Goal: Download file/media

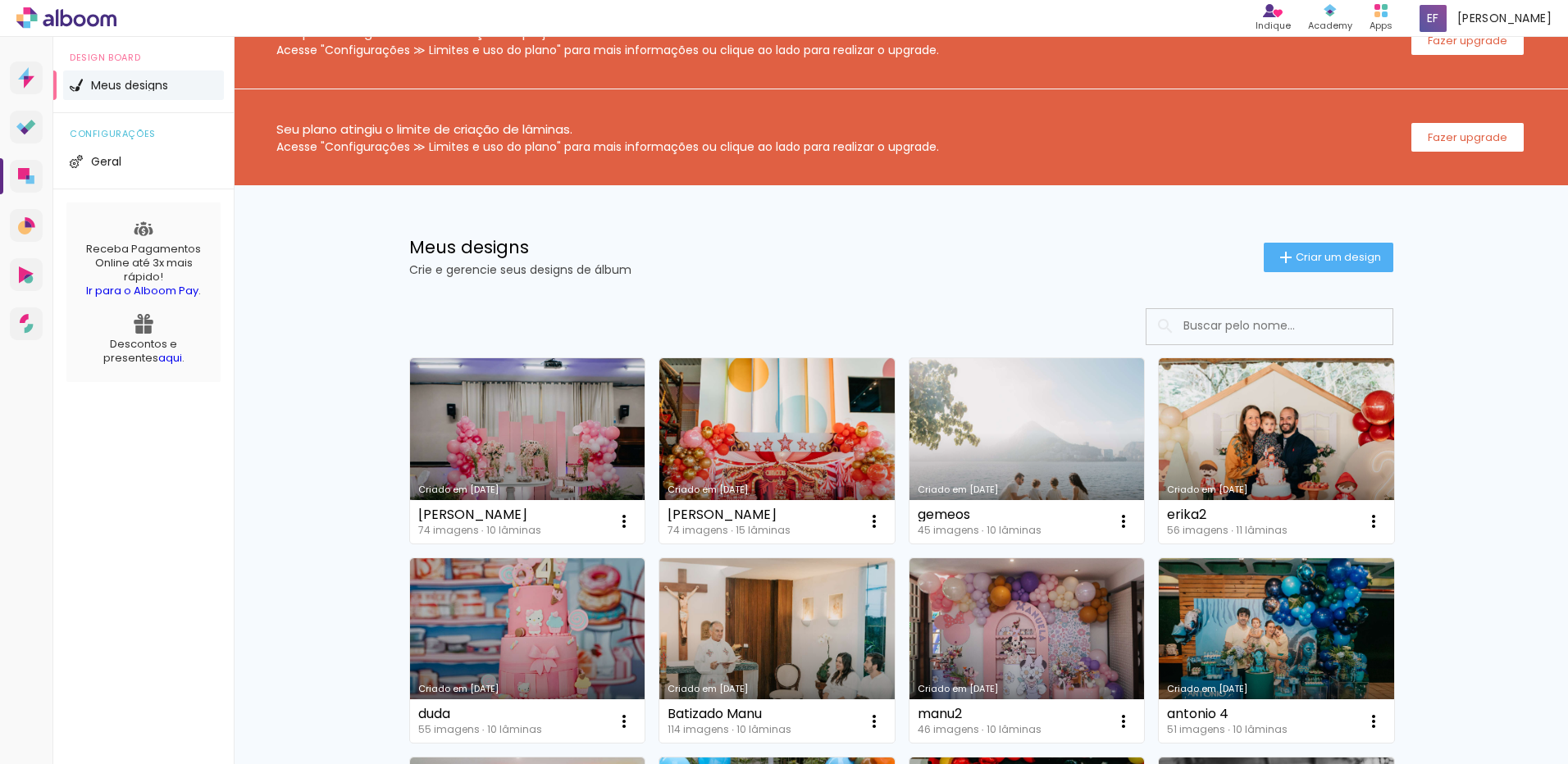
scroll to position [164, 0]
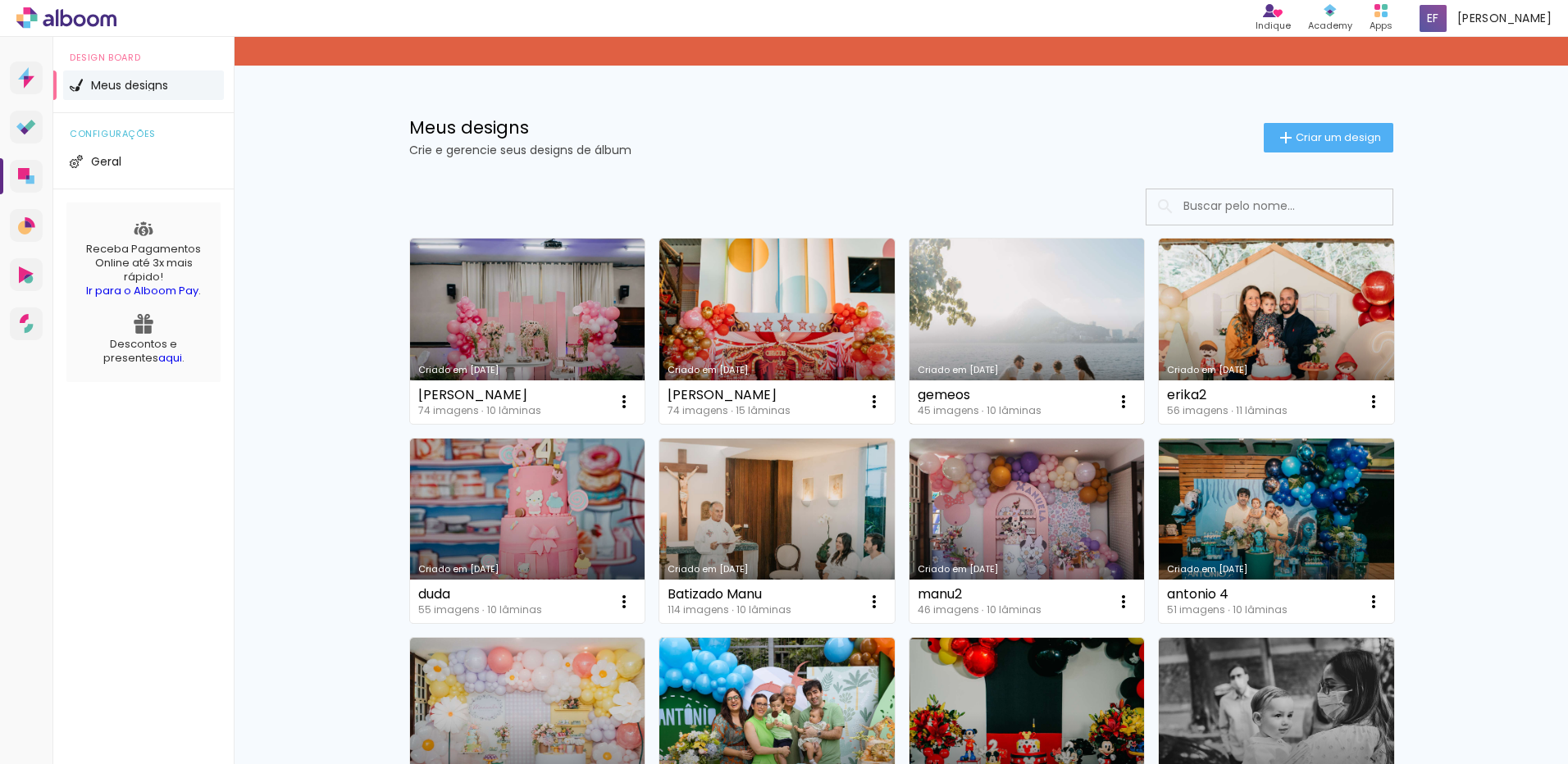
click at [1077, 337] on link "Criado em [DATE]" at bounding box center [1027, 331] width 235 height 186
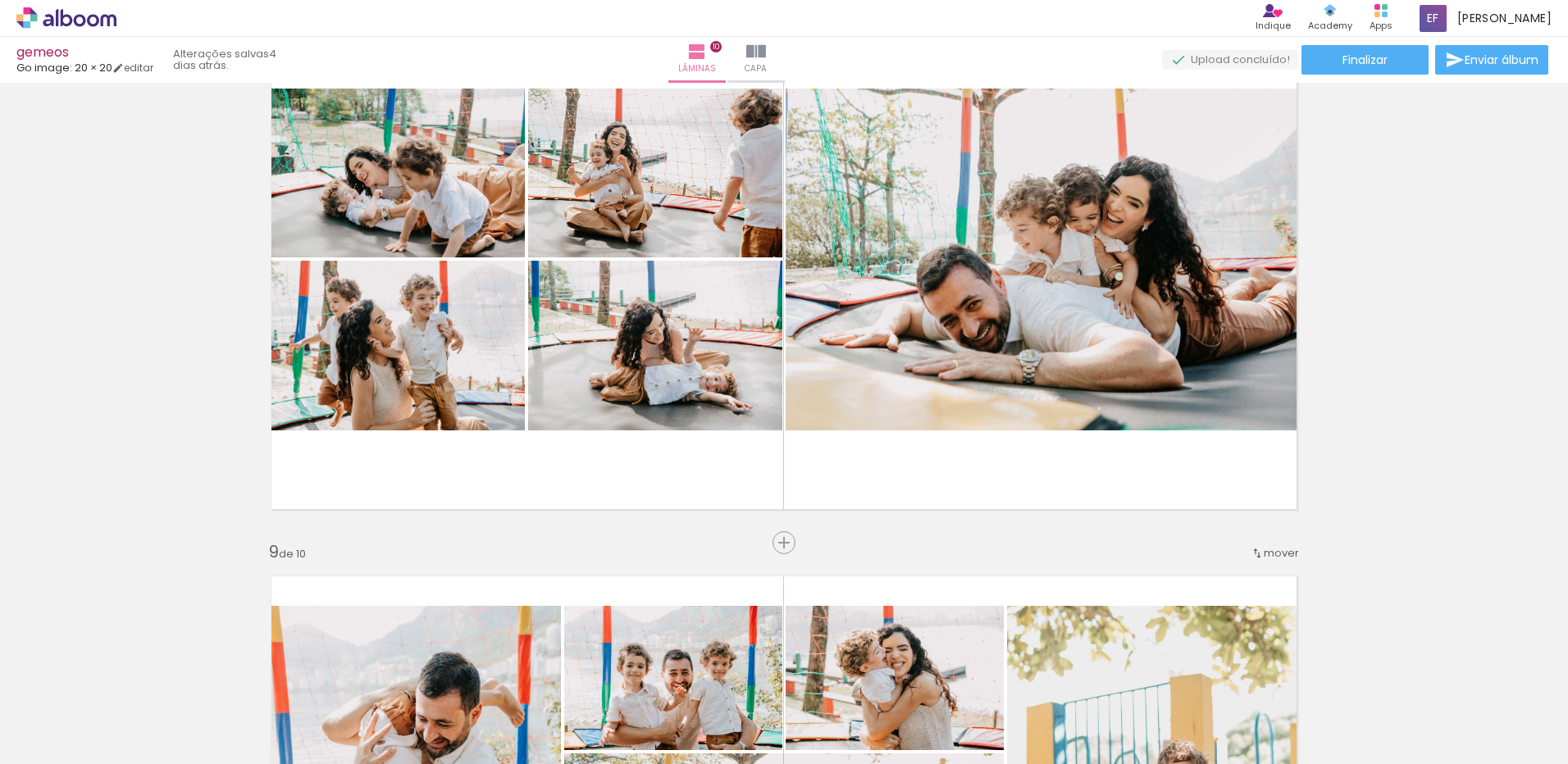
scroll to position [4427, 0]
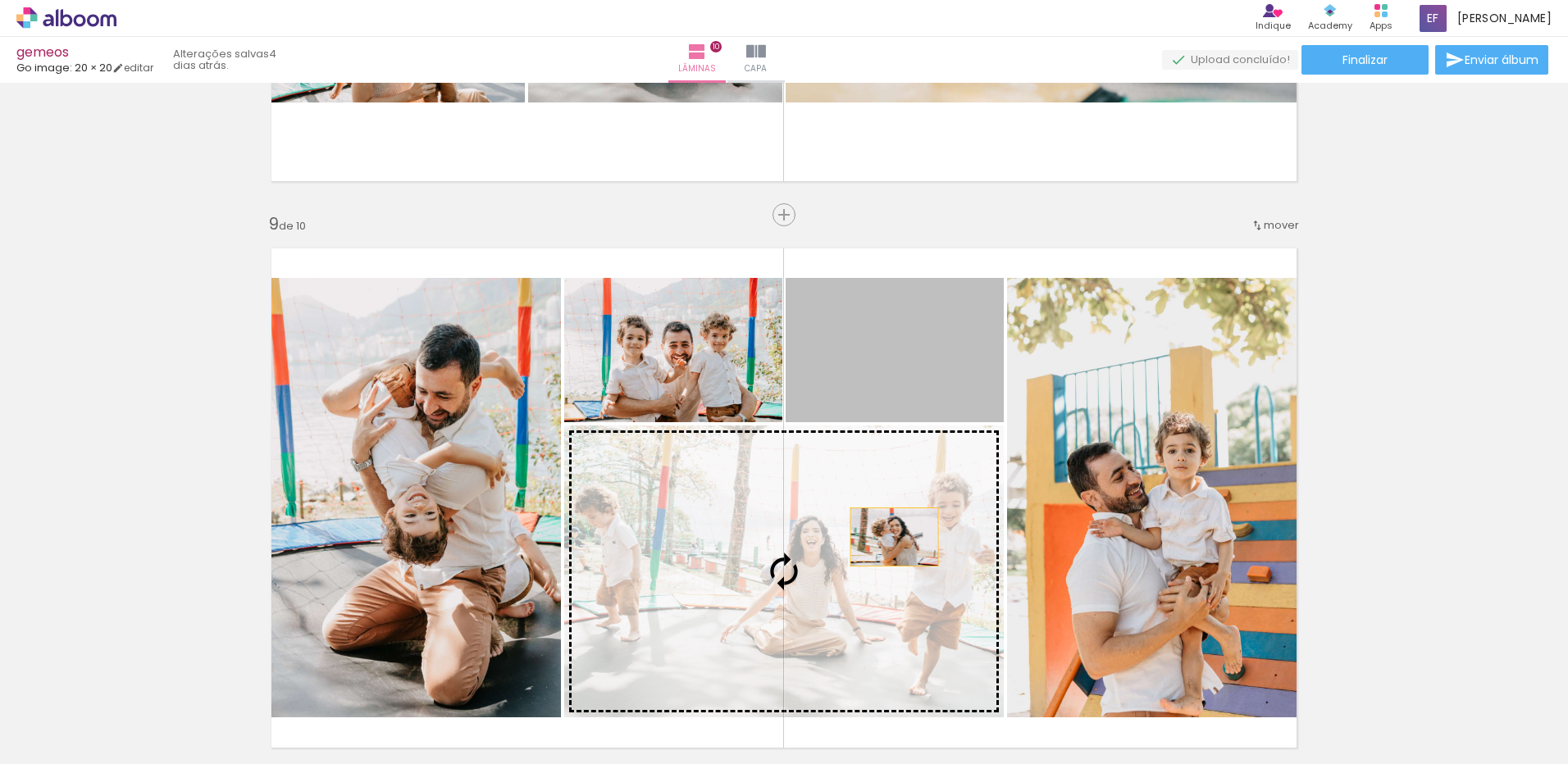
drag, startPoint x: 897, startPoint y: 371, endPoint x: 887, endPoint y: 540, distance: 169.3
click at [0, 0] on slot at bounding box center [0, 0] width 0 height 0
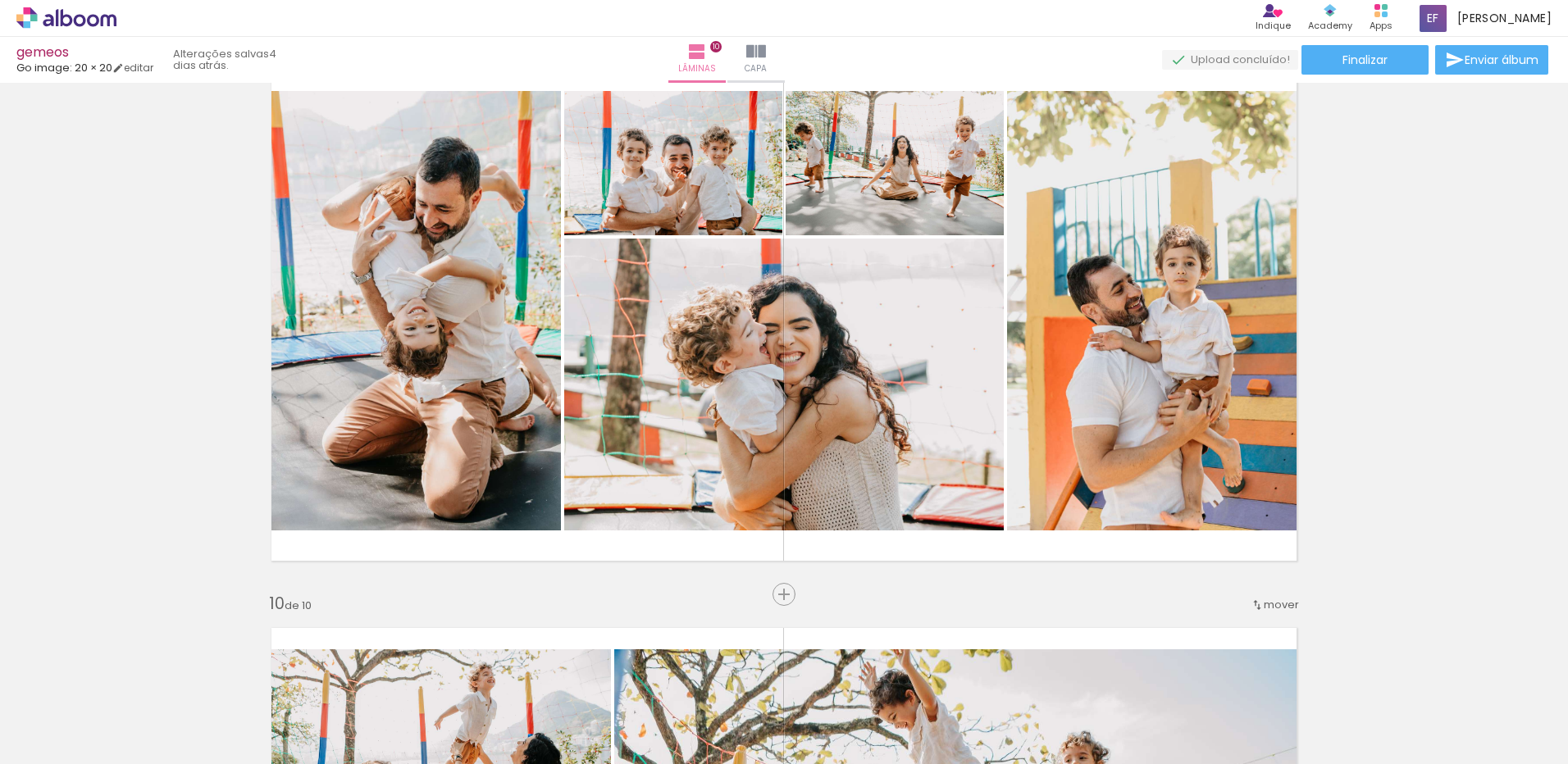
scroll to position [4591, 0]
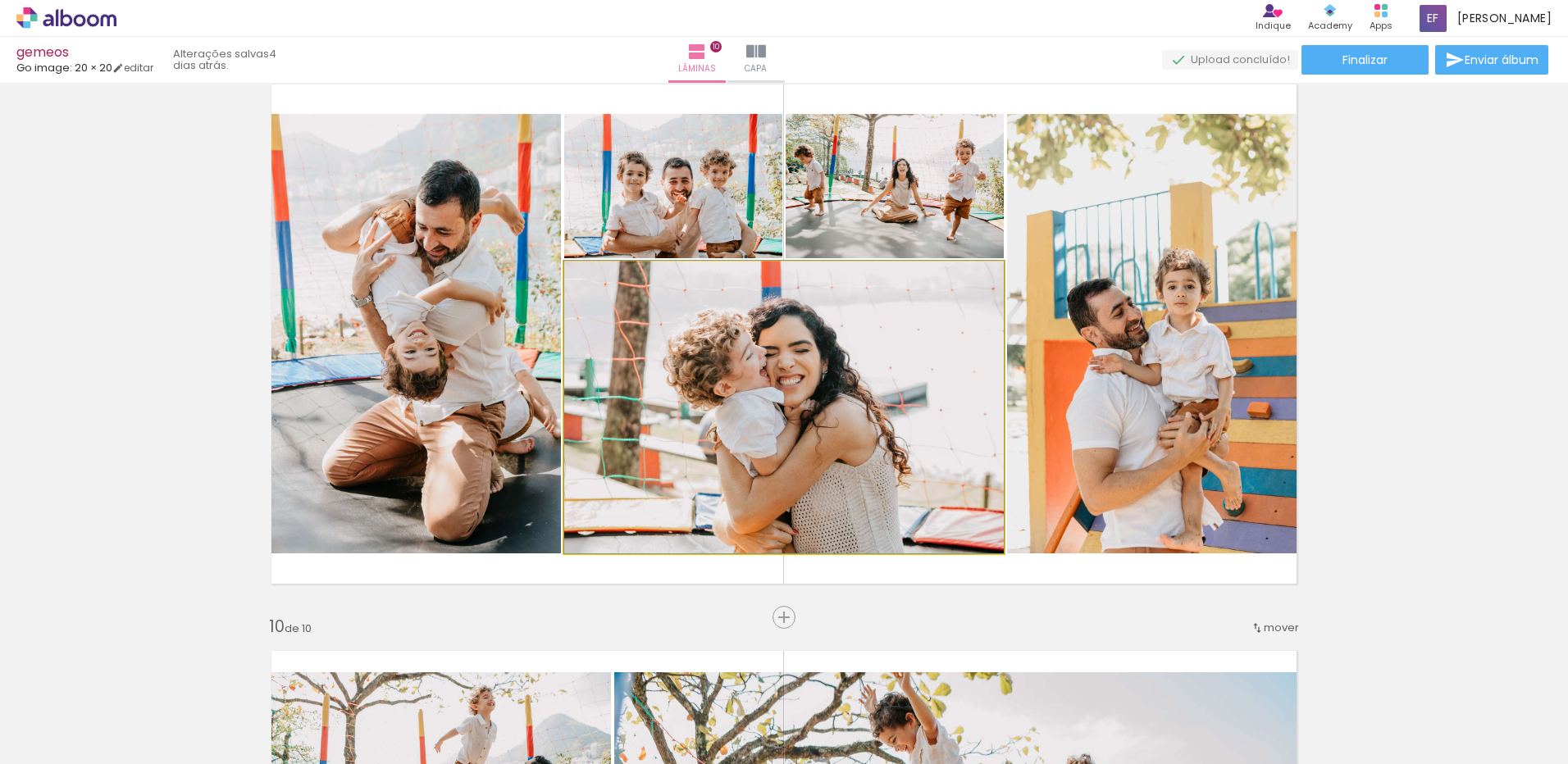
drag, startPoint x: 988, startPoint y: 447, endPoint x: 989, endPoint y: 427, distance: 20.0
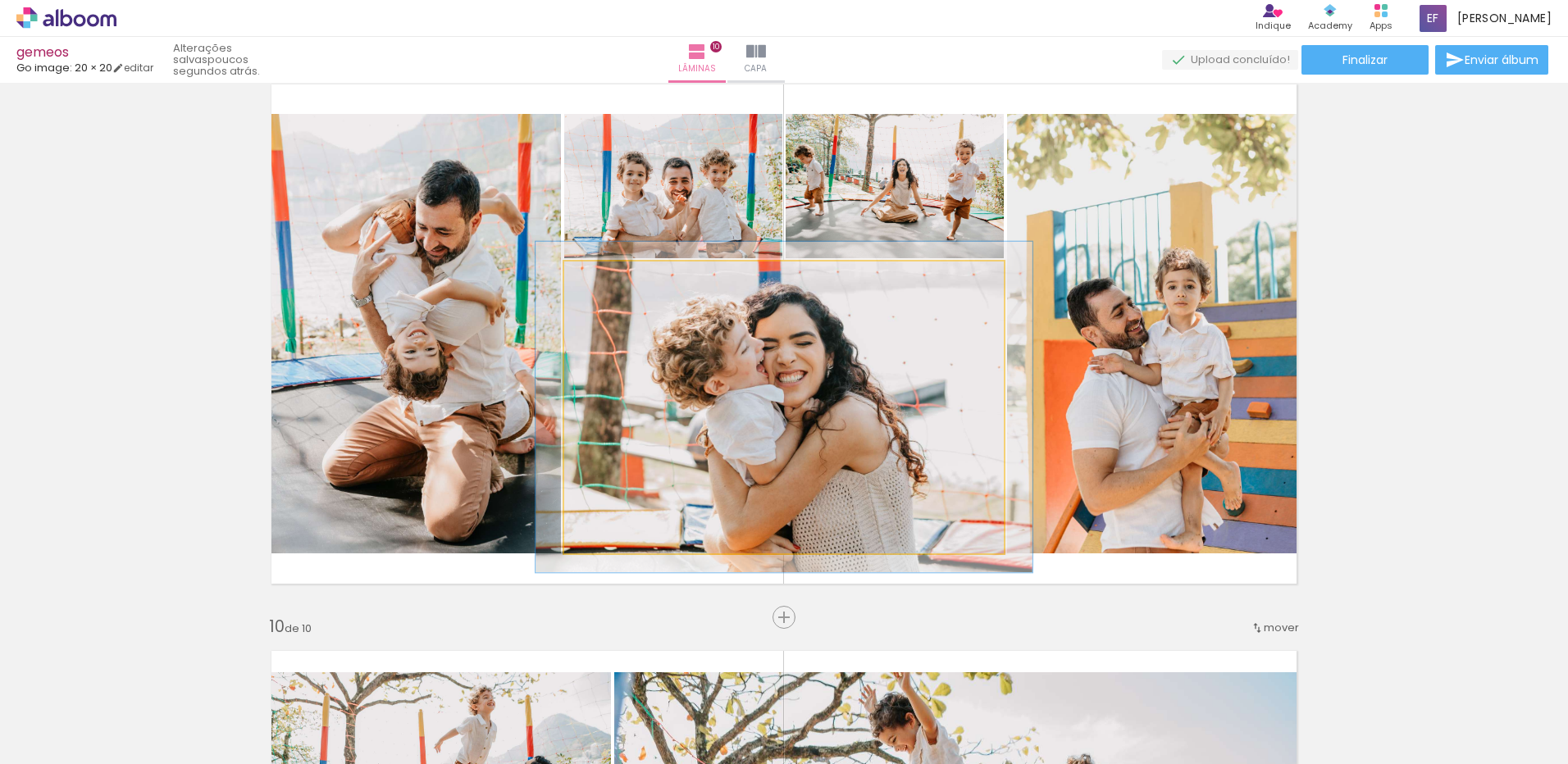
type paper-slider "113"
click at [603, 276] on div at bounding box center [609, 278] width 15 height 15
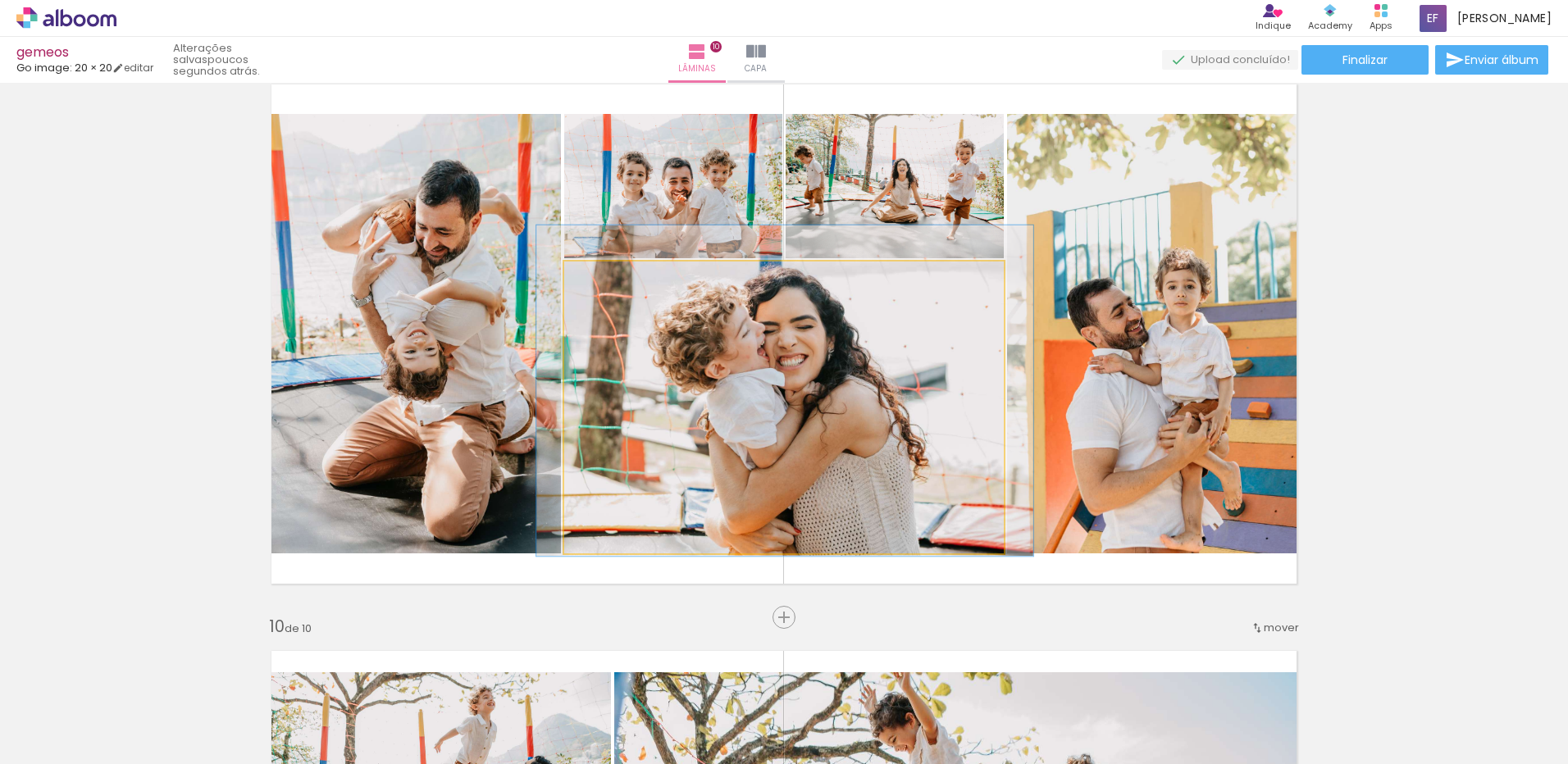
drag, startPoint x: 757, startPoint y: 388, endPoint x: 757, endPoint y: 372, distance: 16.0
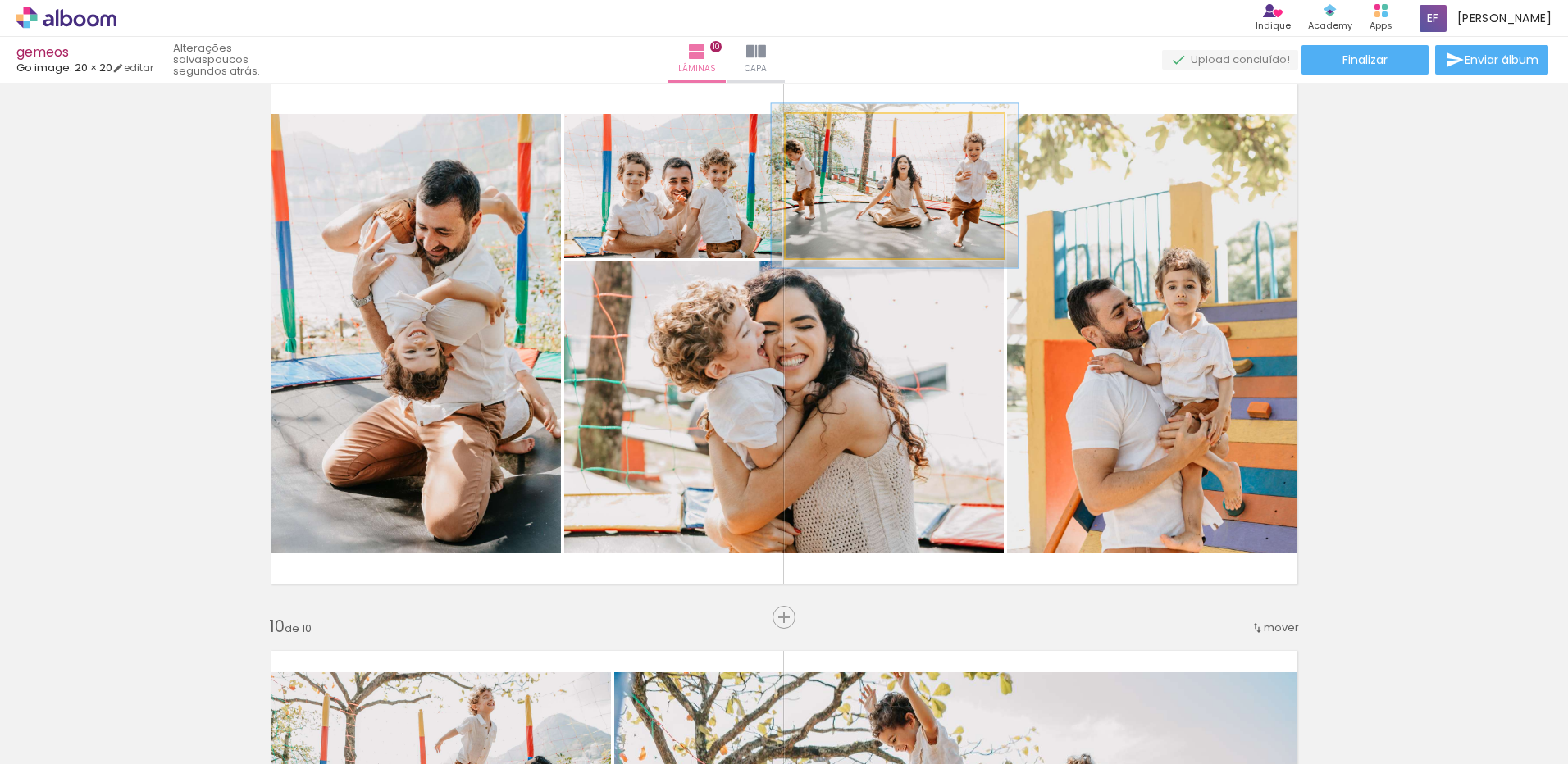
type paper-slider "113"
click at [826, 136] on div at bounding box center [831, 131] width 15 height 15
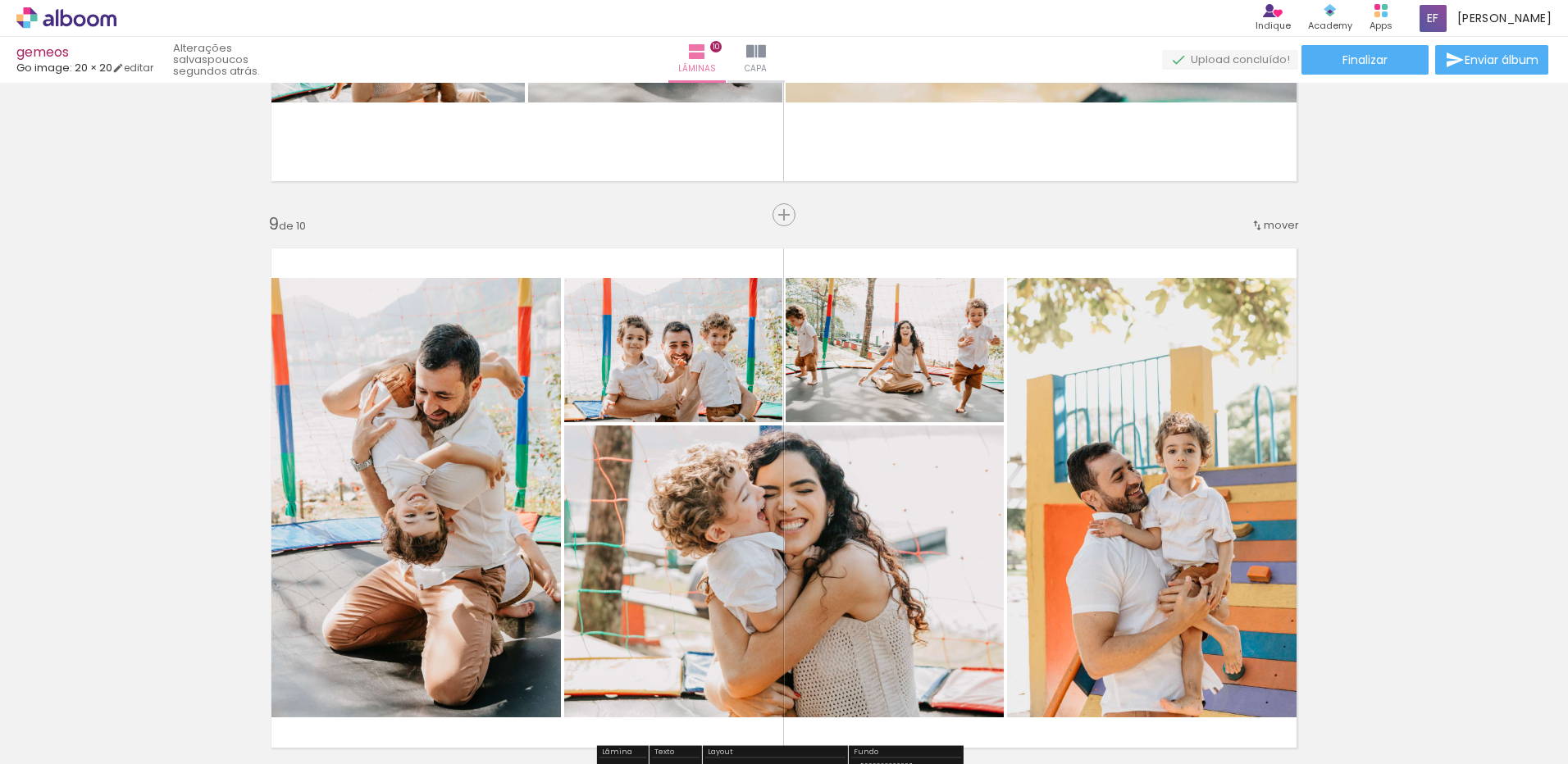
scroll to position [4509, 0]
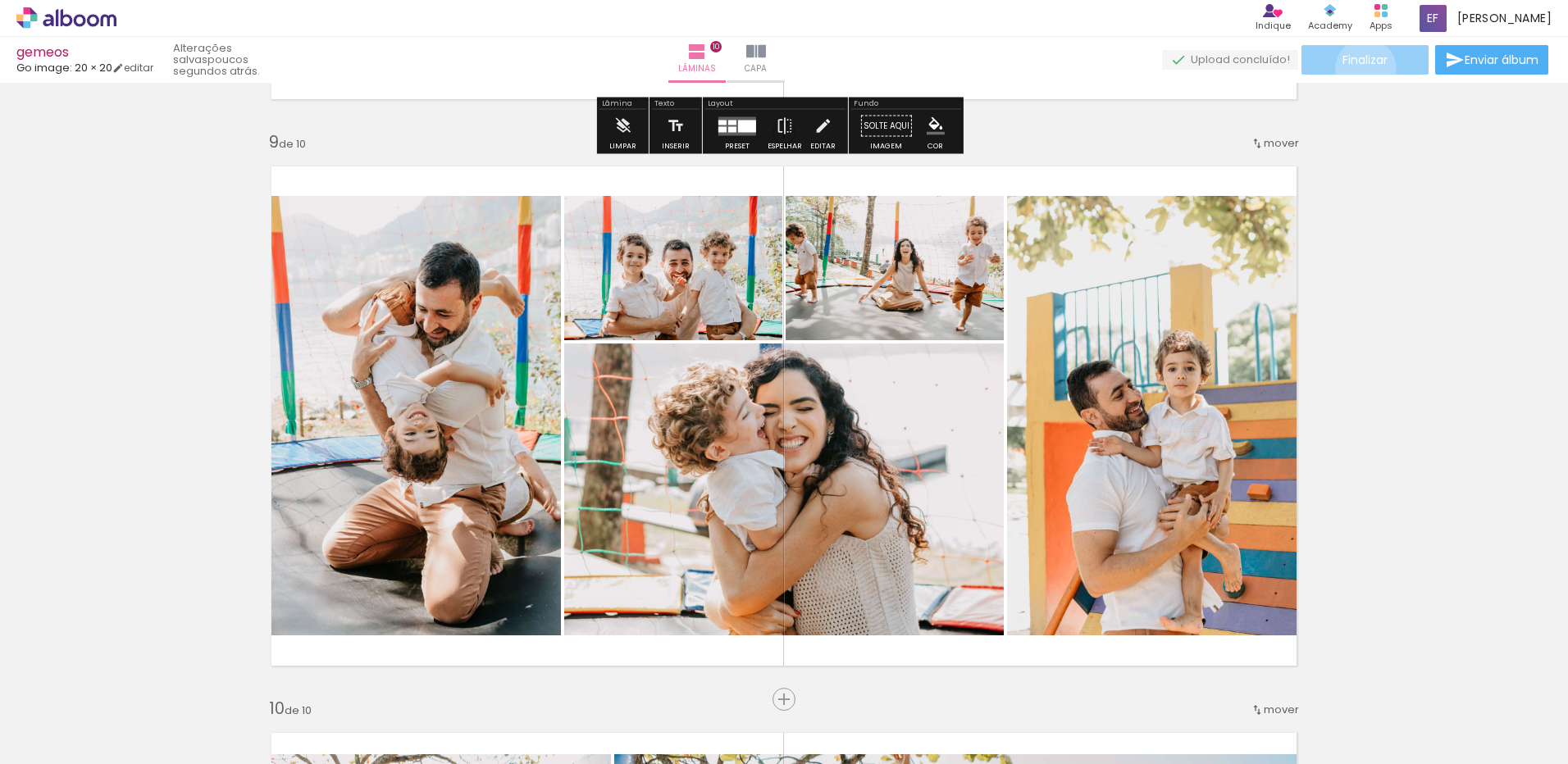
click at [1360, 68] on paper-button "Finalizar" at bounding box center [1365, 60] width 128 height 29
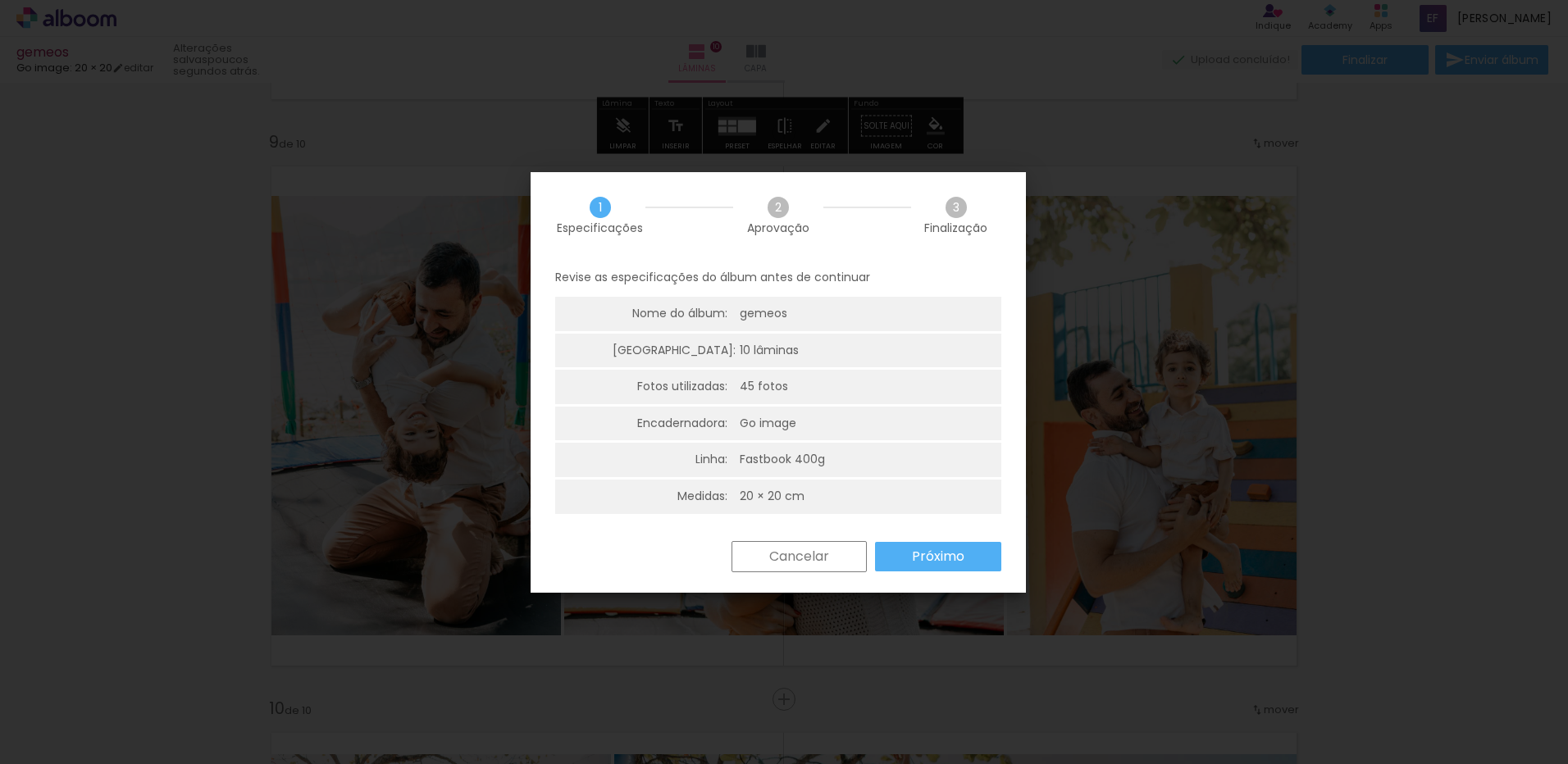
click at [0, 0] on slot "Próximo" at bounding box center [0, 0] width 0 height 0
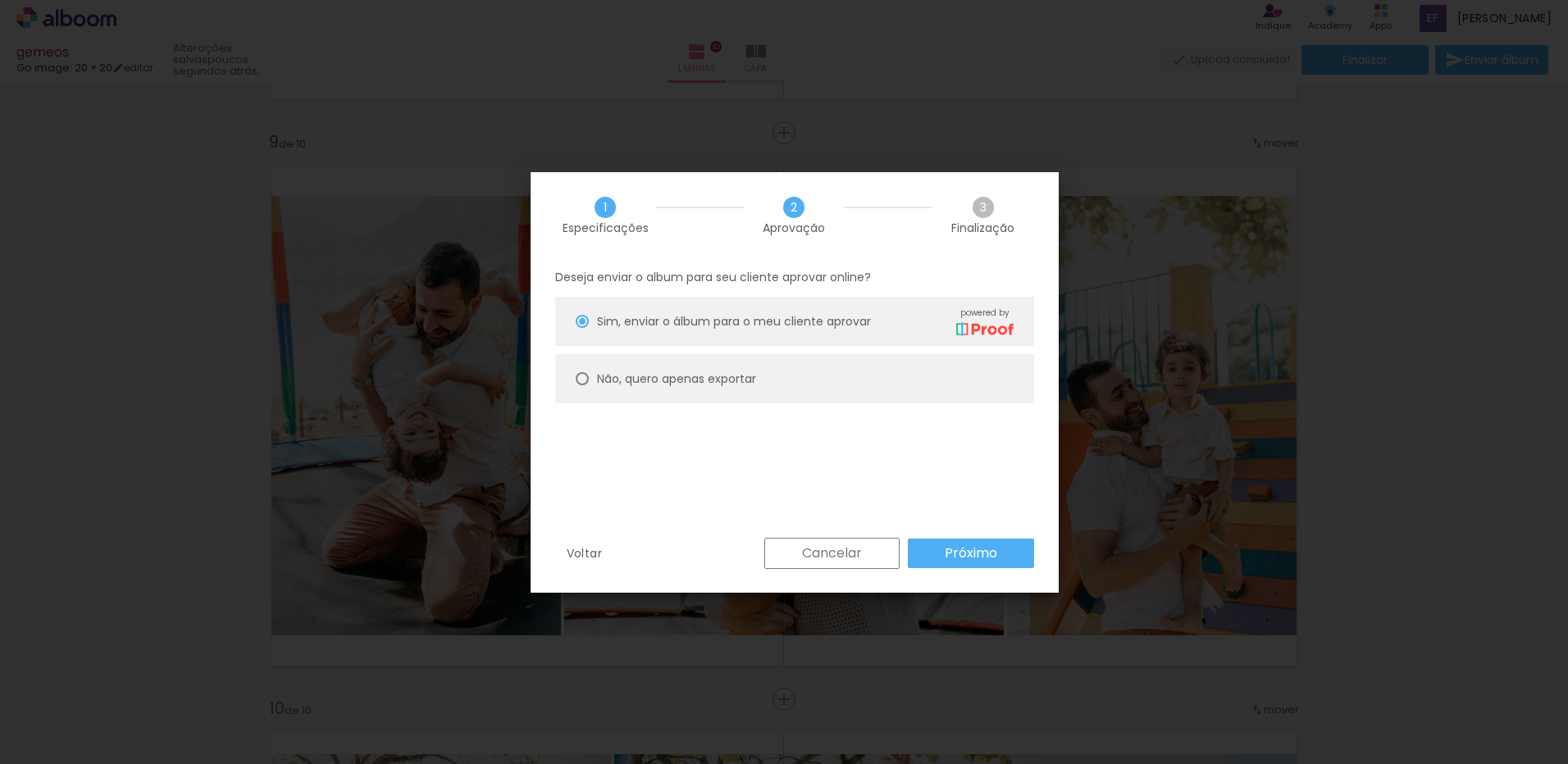
click at [906, 343] on paper-radio-button "Sim, enviar o álbum para o meu cliente aprovar powered by" at bounding box center [795, 321] width 479 height 49
type paper-radio-button "on"
click at [903, 363] on paper-radio-button "Não, quero apenas exportar" at bounding box center [795, 378] width 479 height 49
type paper-radio-button "on"
click at [1020, 560] on paper-button "Próximo" at bounding box center [971, 554] width 127 height 29
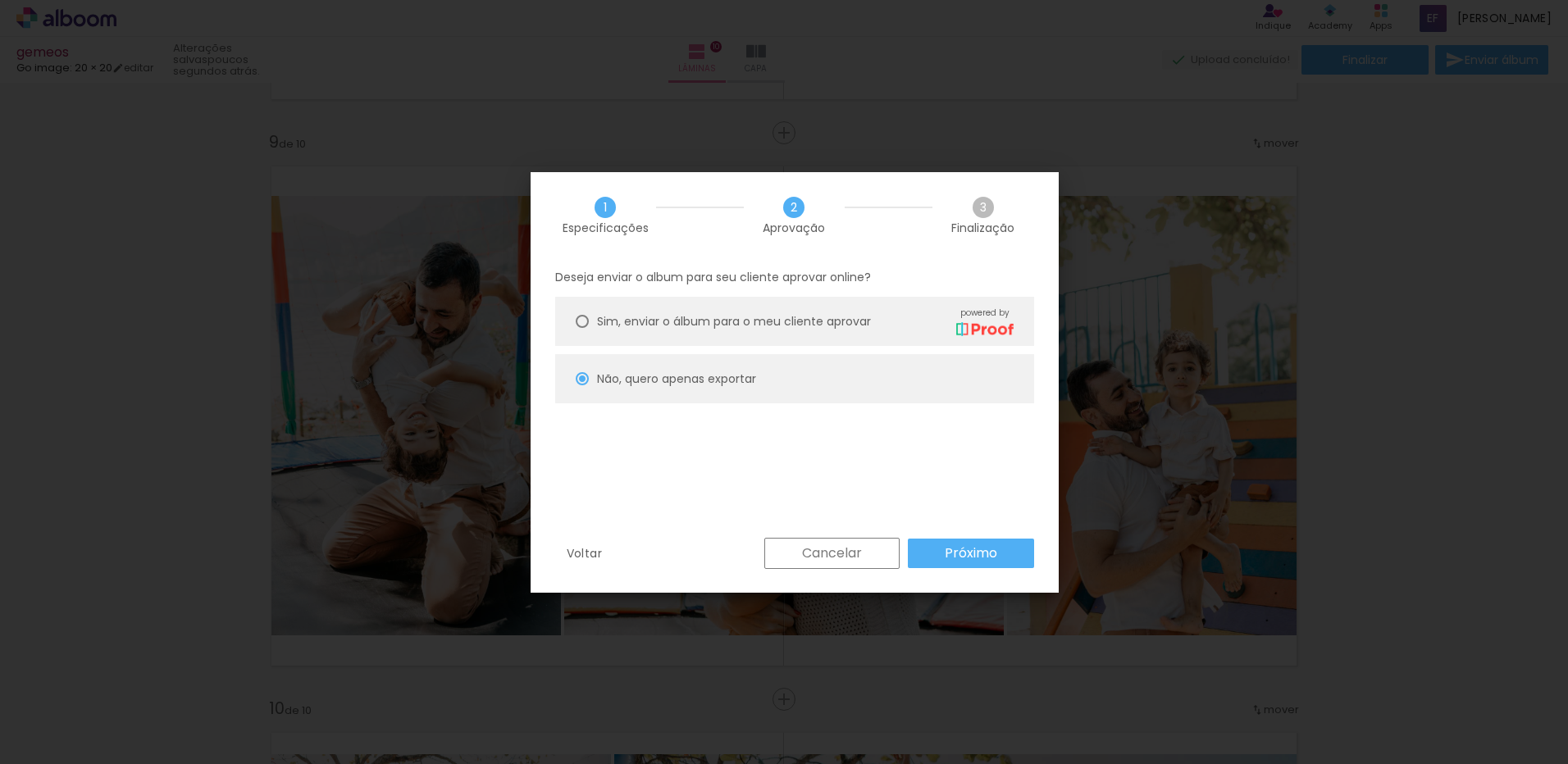
type input "Alta, 300 DPI"
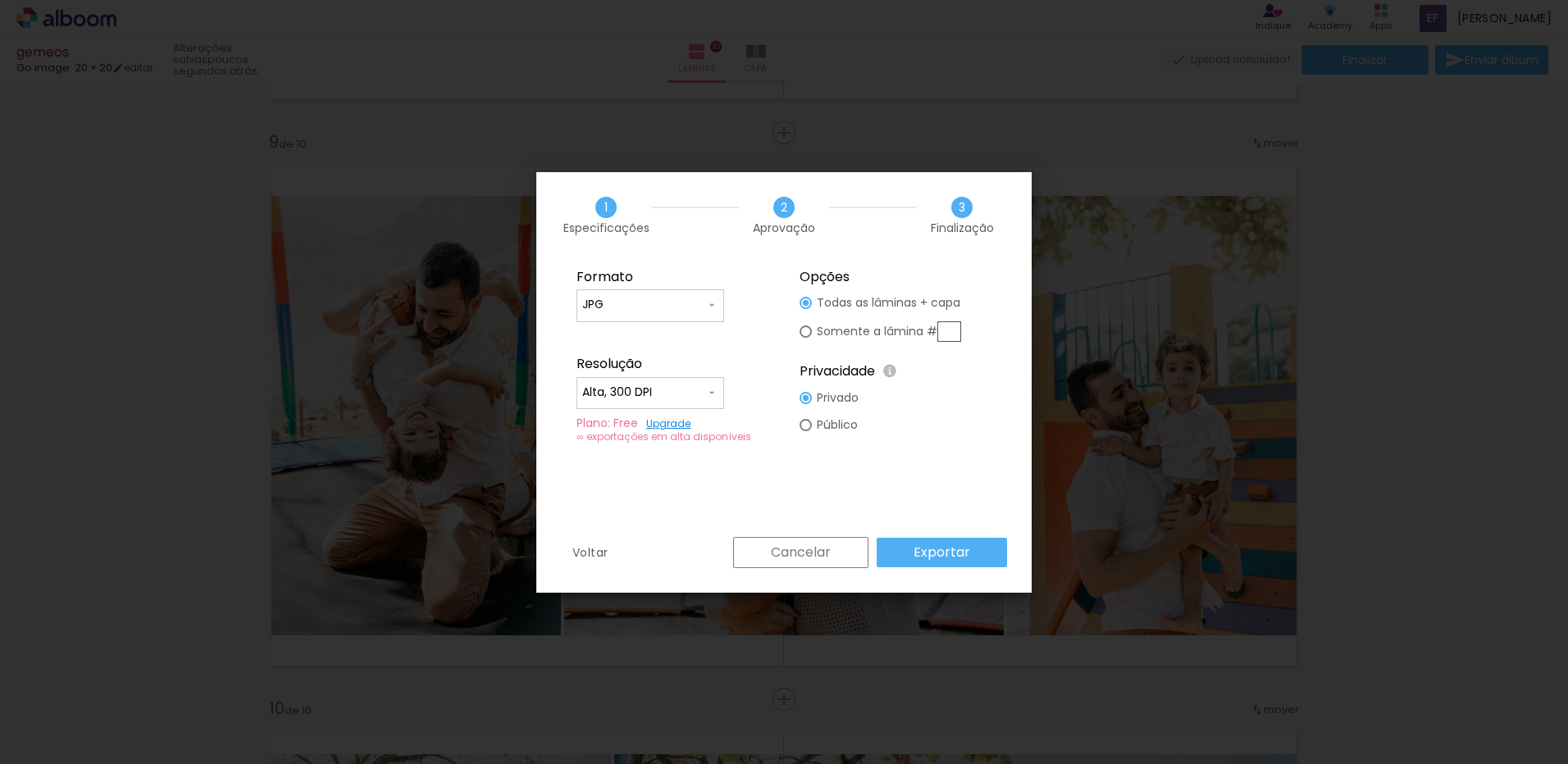
click at [947, 335] on input "text" at bounding box center [949, 332] width 24 height 21
type paper-radio-button "on"
type input "9"
click at [971, 564] on paper-button "Exportar" at bounding box center [941, 553] width 130 height 29
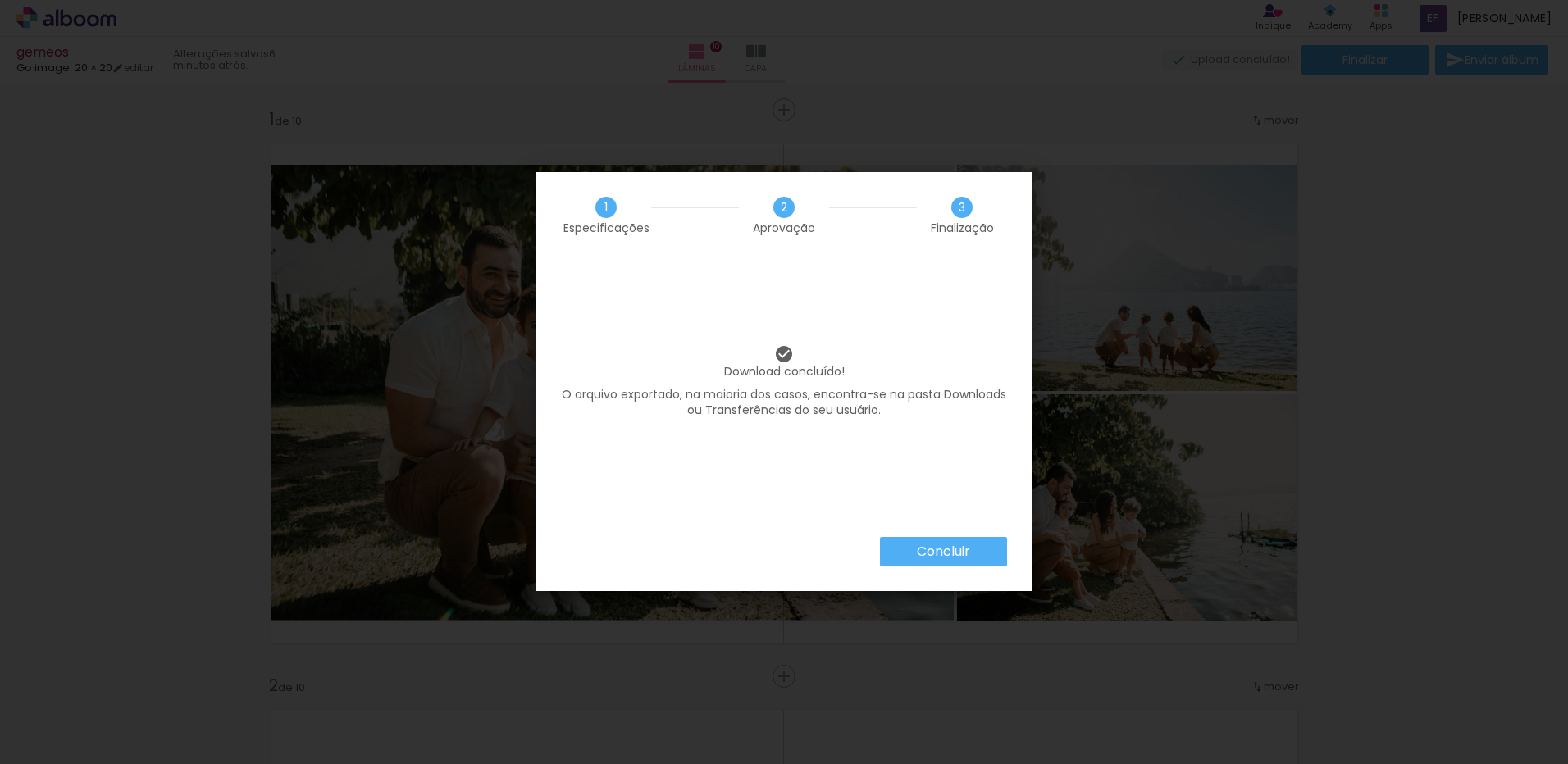
scroll to position [4509, 0]
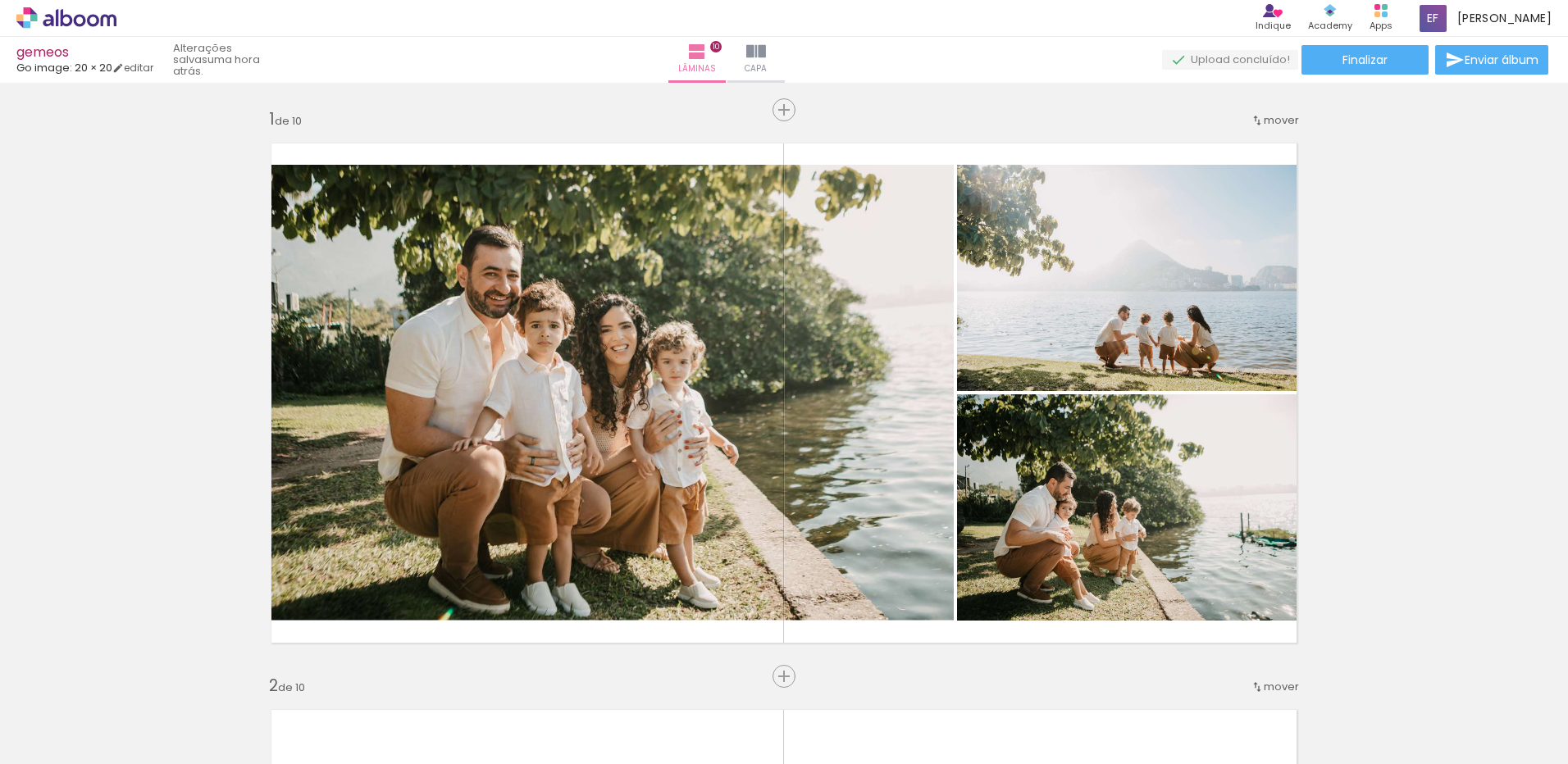
scroll to position [4509, 0]
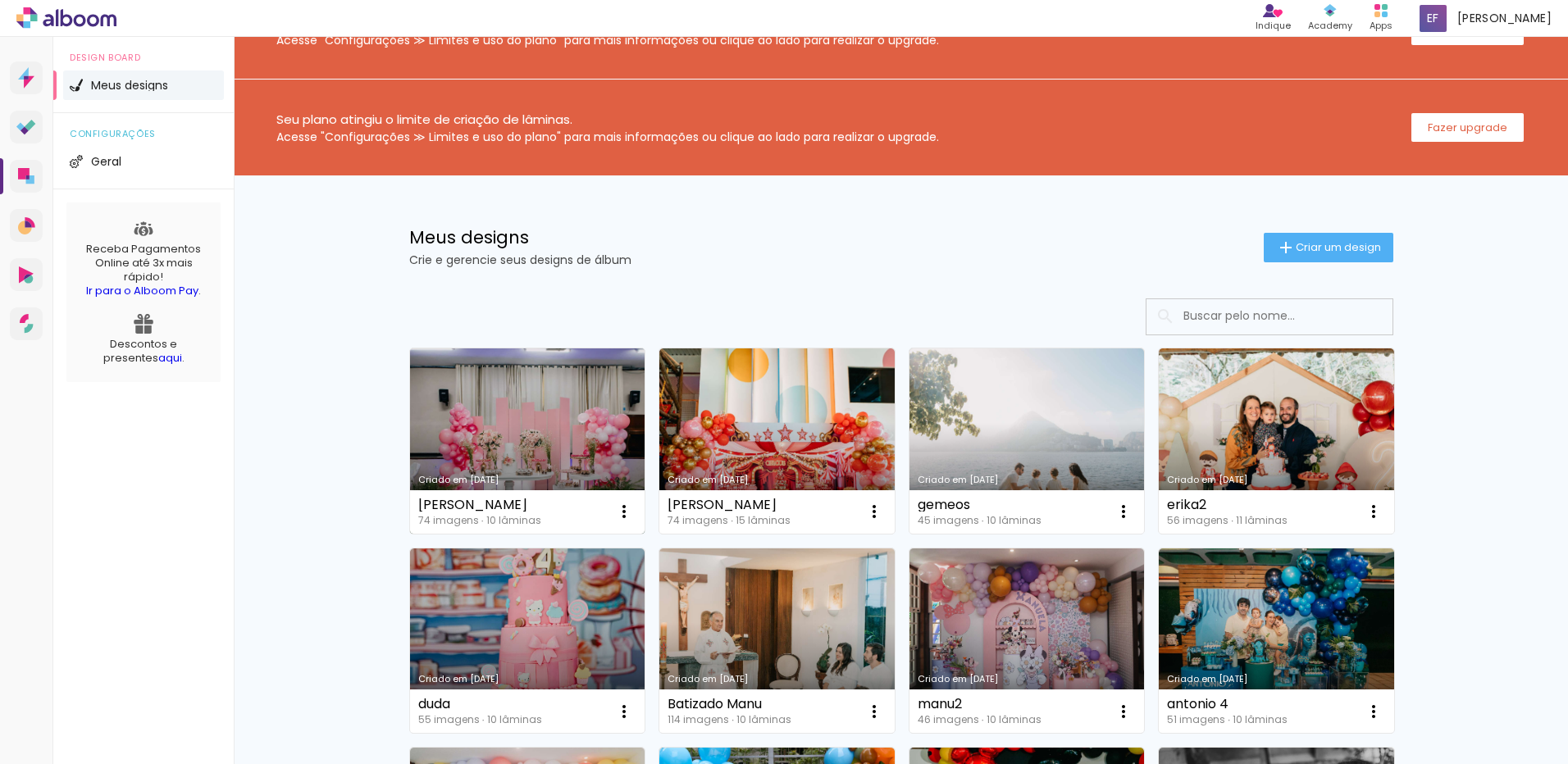
scroll to position [246, 0]
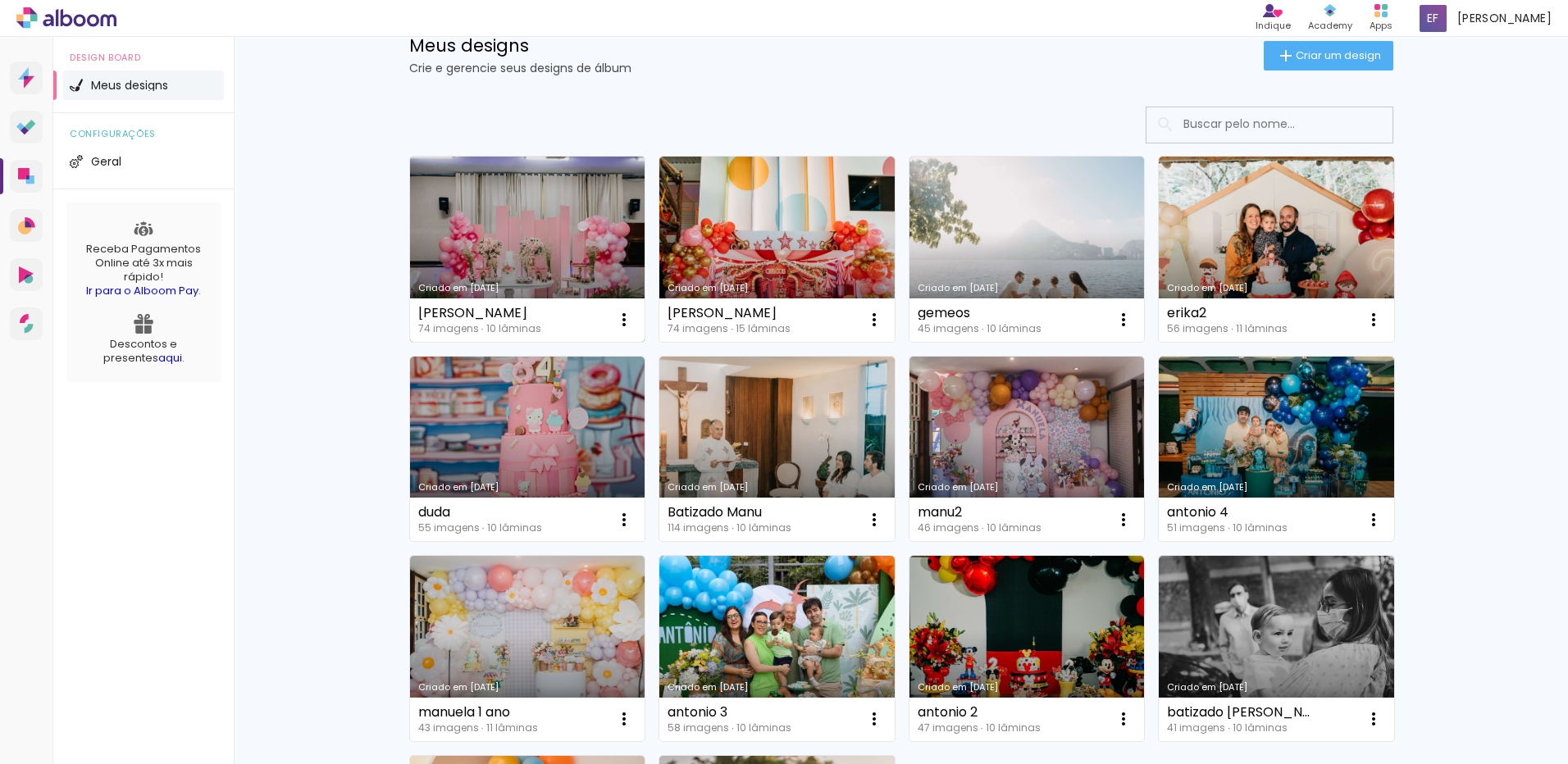
click at [600, 187] on link "Criado em [DATE]" at bounding box center [527, 249] width 235 height 186
